Goal: Information Seeking & Learning: Learn about a topic

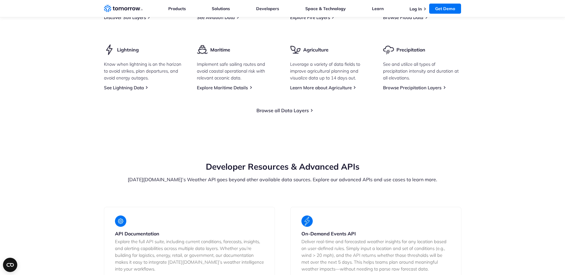
scroll to position [864, 0]
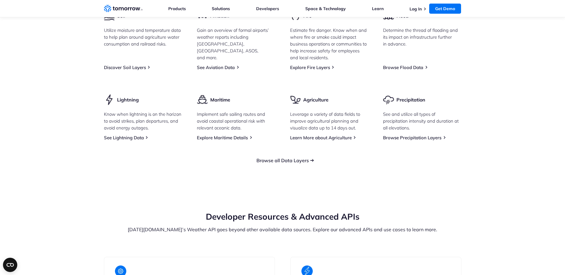
click at [300, 164] on link "Browse all Data Layers" at bounding box center [282, 161] width 52 height 6
click at [134, 141] on link "See Lightning Data" at bounding box center [124, 138] width 40 height 6
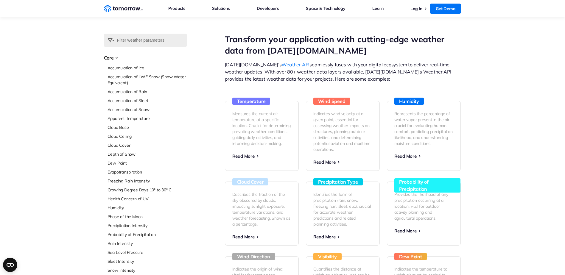
click at [55, 81] on div "Select Data Layer Core Accumulation of Ice Accumulation of LWE Snow (Snow Water…" at bounding box center [282, 252] width 565 height 436
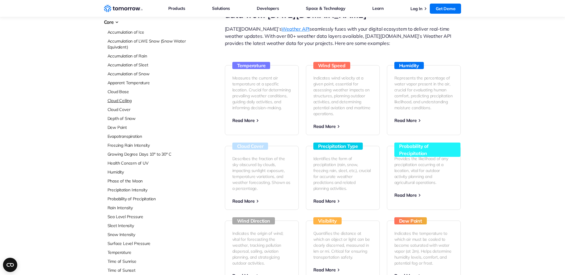
scroll to position [89, 0]
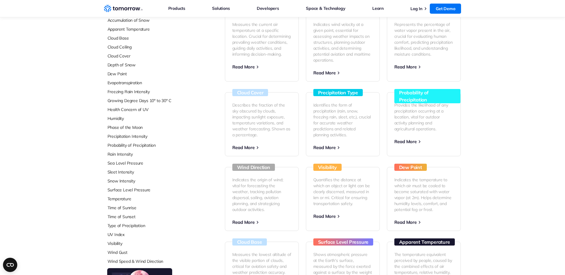
drag, startPoint x: 69, startPoint y: 119, endPoint x: 66, endPoint y: 120, distance: 3.3
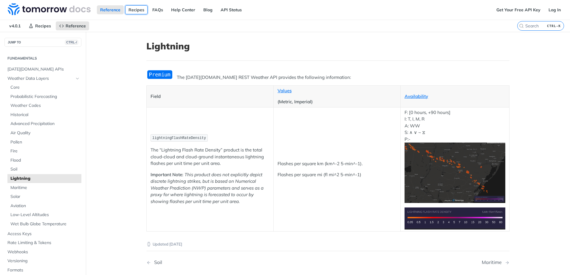
click at [133, 7] on link "Recipes" at bounding box center [136, 9] width 22 height 9
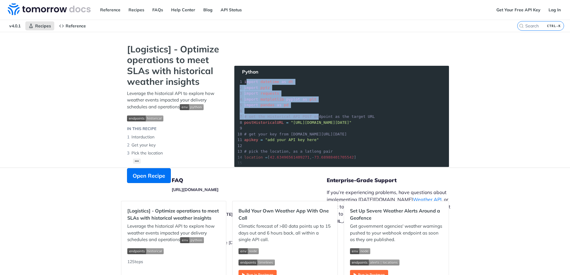
drag, startPoint x: 306, startPoint y: 114, endPoint x: 243, endPoint y: 81, distance: 70.6
click at [243, 81] on section "[Logistics] - Optimize operations to meet SLAs with historical weather insights…" at bounding box center [285, 119] width 328 height 151
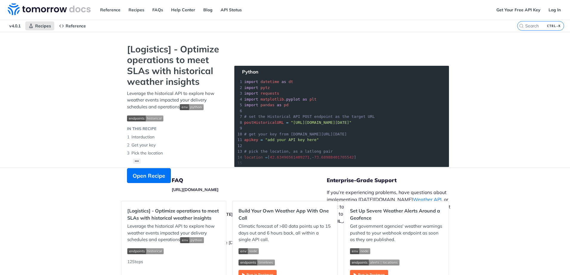
click at [243, 82] on section "[Logistics] - Optimize operations to meet SLAs with historical weather insights…" at bounding box center [285, 119] width 328 height 151
